Goal: Transaction & Acquisition: Purchase product/service

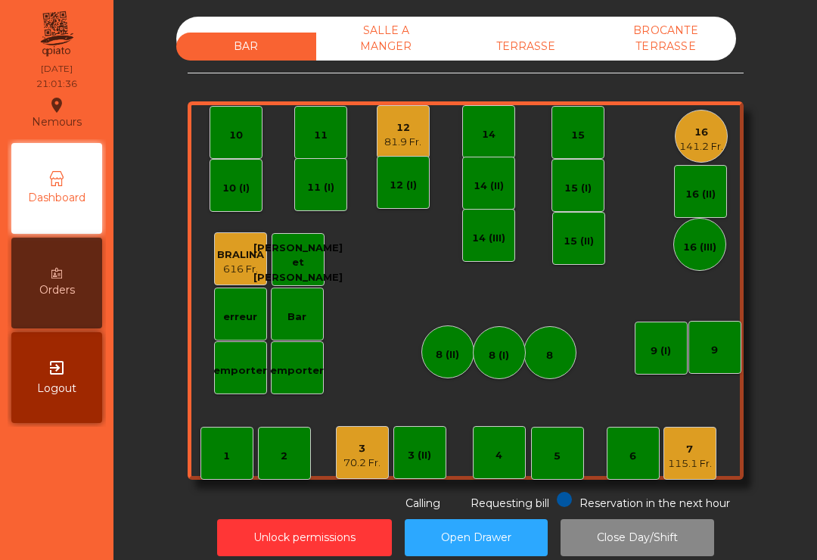
click at [692, 456] on div "115.1 Fr." at bounding box center [690, 463] width 44 height 15
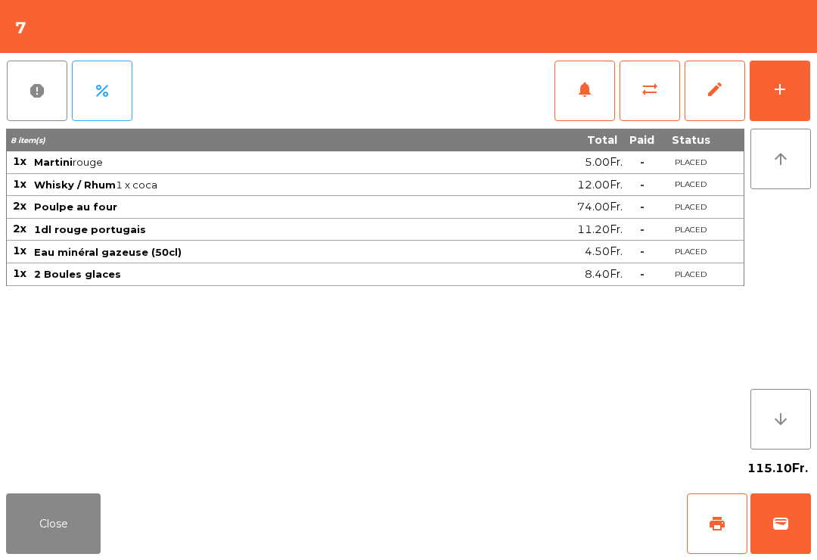
click at [796, 104] on button "add" at bounding box center [779, 90] width 60 height 60
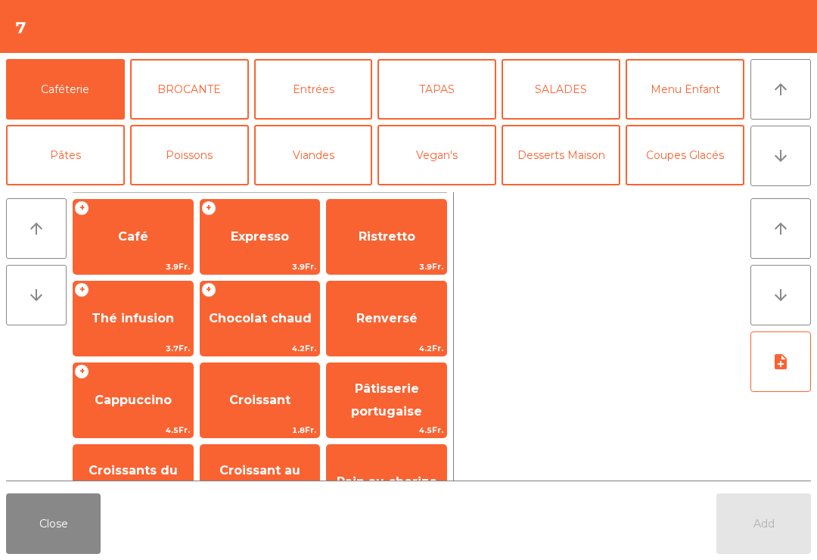
click at [264, 229] on span "Expresso" at bounding box center [260, 236] width 58 height 14
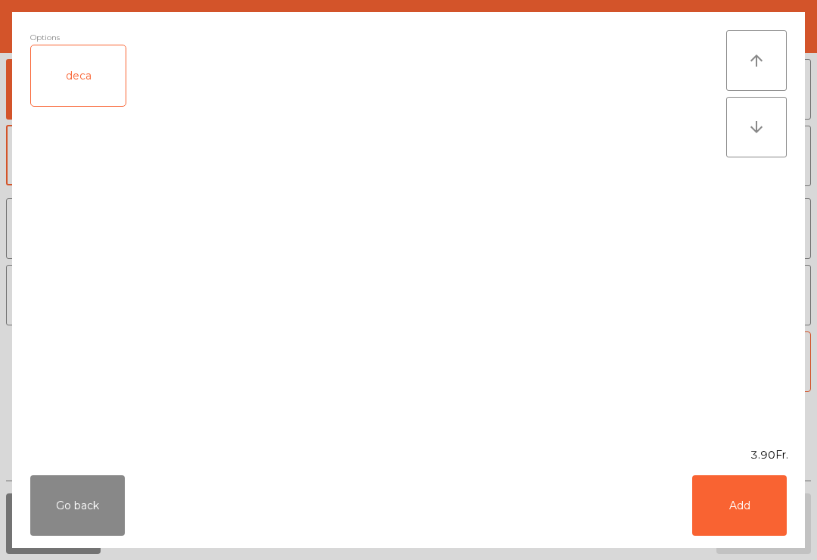
click at [761, 515] on button "Add" at bounding box center [739, 505] width 95 height 60
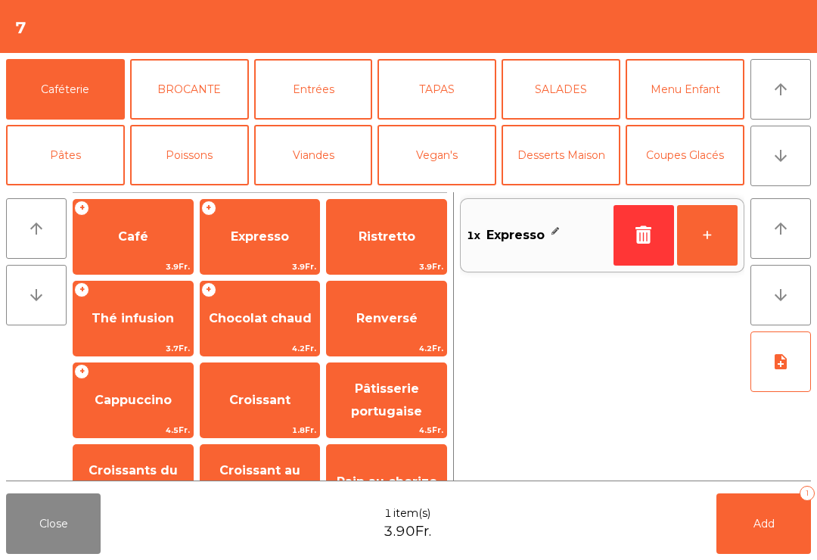
click at [724, 238] on button "+" at bounding box center [707, 235] width 60 height 60
click at [777, 522] on button "Add 2" at bounding box center [763, 523] width 95 height 60
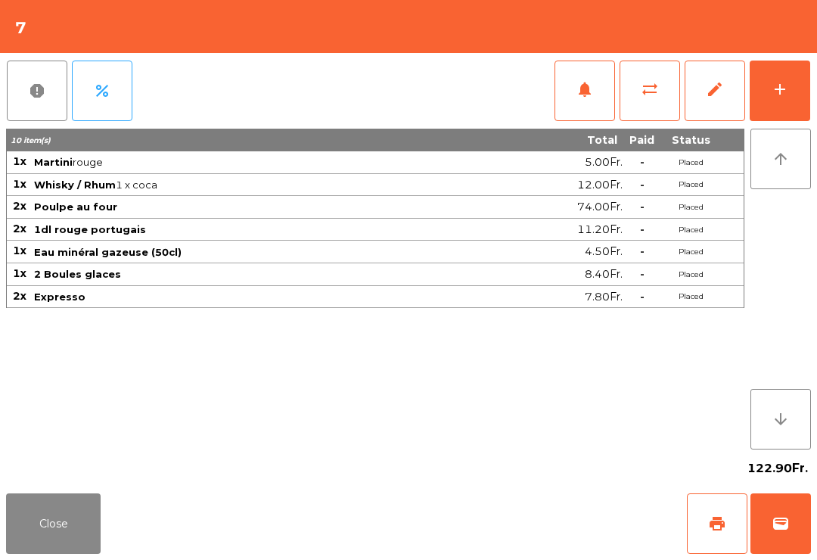
click at [31, 527] on button "Close" at bounding box center [53, 523] width 95 height 60
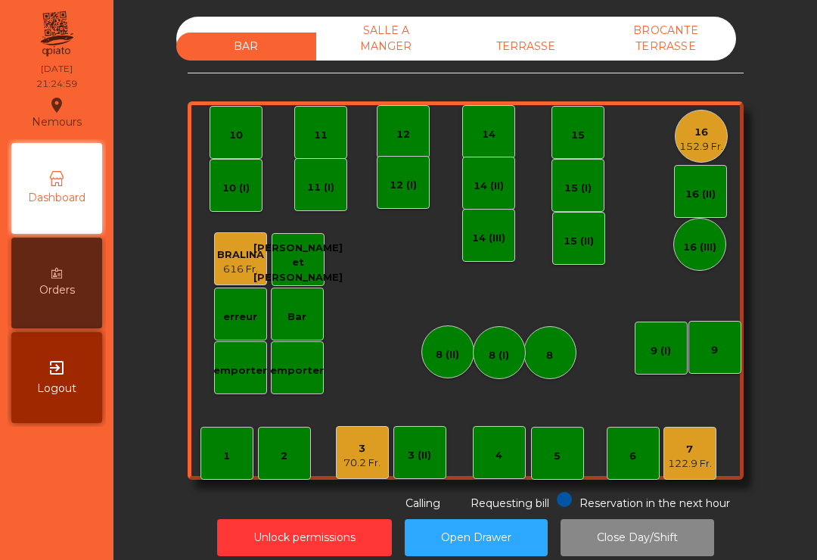
click at [369, 449] on div "3" at bounding box center [361, 448] width 37 height 15
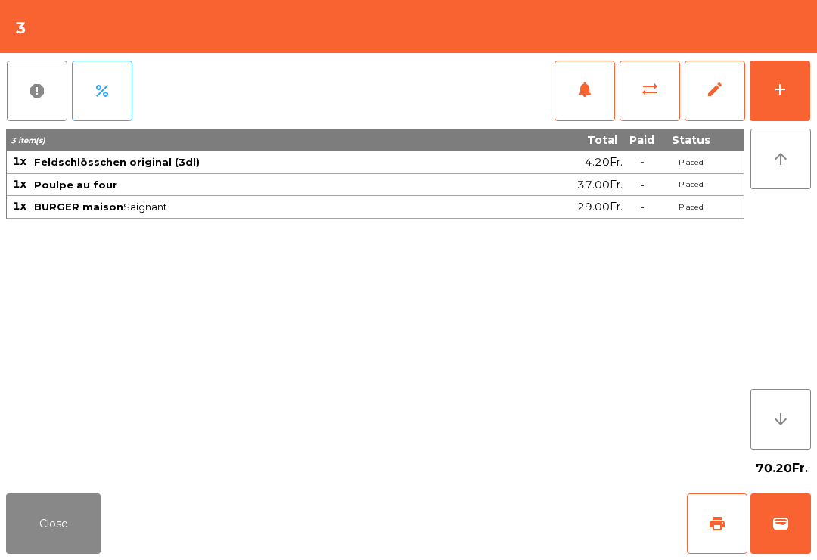
click at [708, 522] on span "print" at bounding box center [717, 523] width 18 height 18
click at [49, 542] on button "Close" at bounding box center [53, 523] width 95 height 60
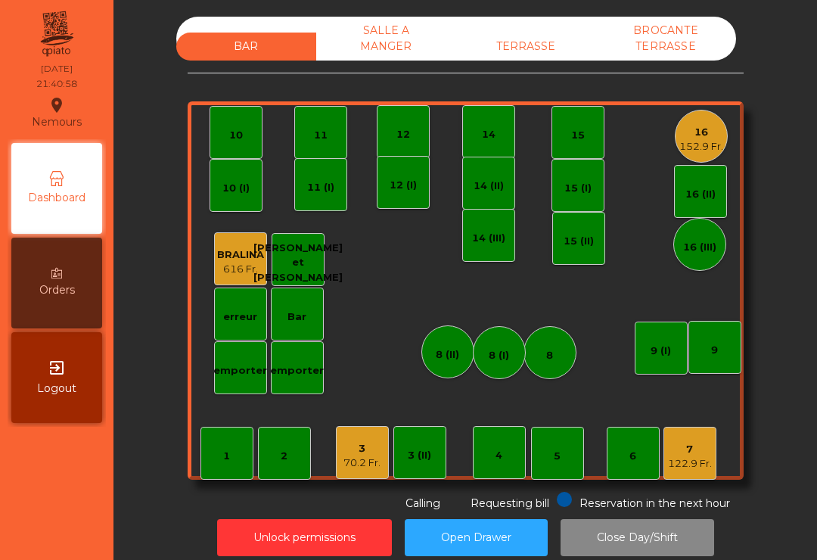
click at [693, 143] on div "152.9 Fr." at bounding box center [701, 146] width 44 height 15
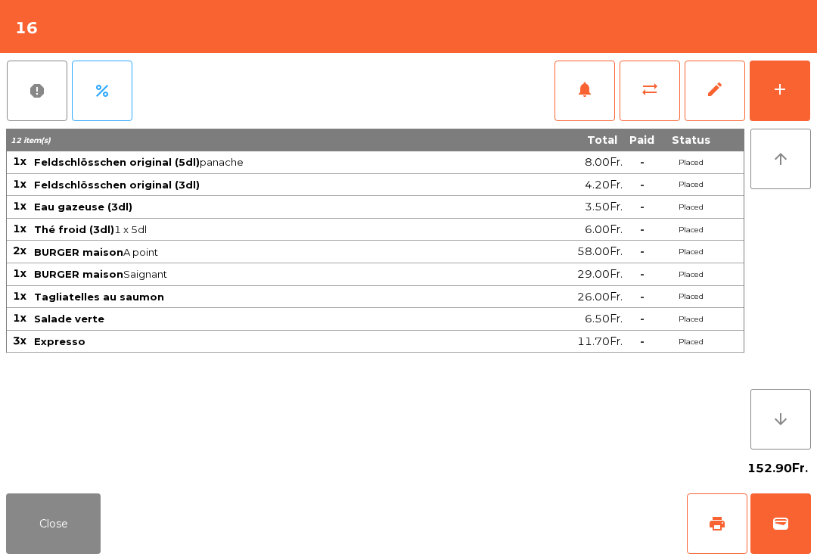
click at [728, 510] on button "print" at bounding box center [717, 523] width 60 height 60
click at [799, 527] on button "wallet" at bounding box center [780, 523] width 60 height 60
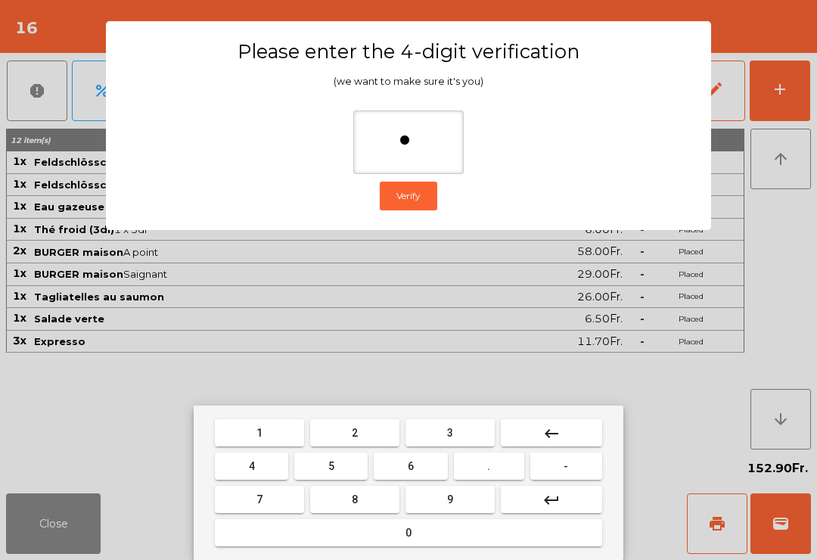
type input "**"
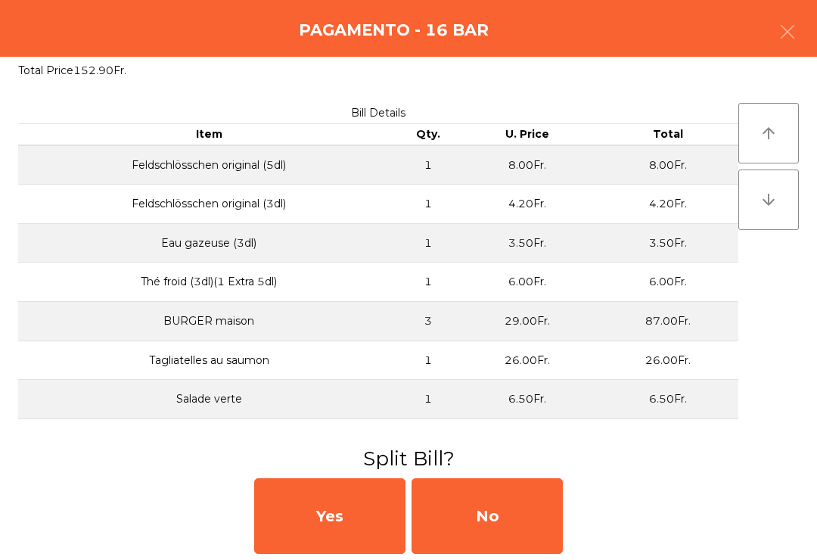
click at [532, 523] on div "No" at bounding box center [486, 516] width 151 height 76
click at [490, 532] on div "MB" at bounding box center [486, 516] width 151 height 76
click at [486, 525] on div "No" at bounding box center [486, 516] width 151 height 76
